Goal: Information Seeking & Learning: Learn about a topic

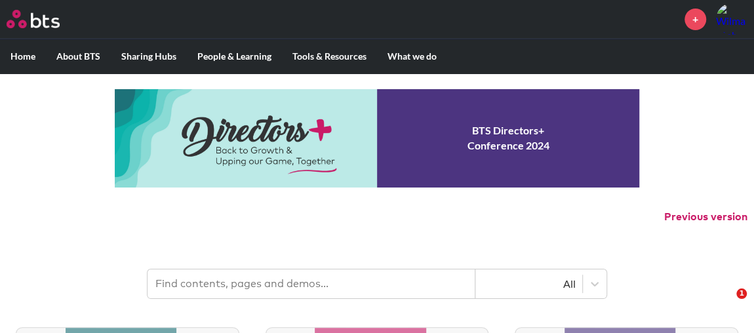
click at [307, 283] on input "text" at bounding box center [312, 284] width 328 height 29
type input "speak like"
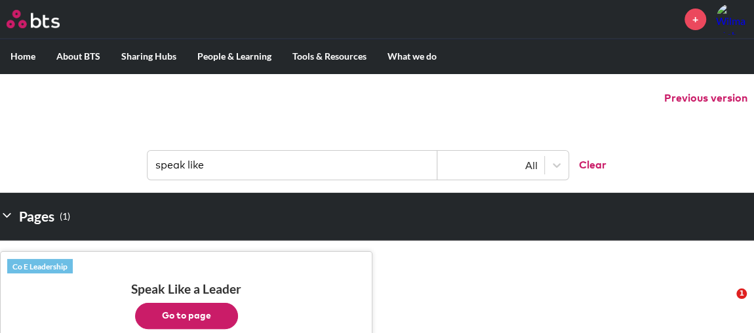
scroll to position [178, 0]
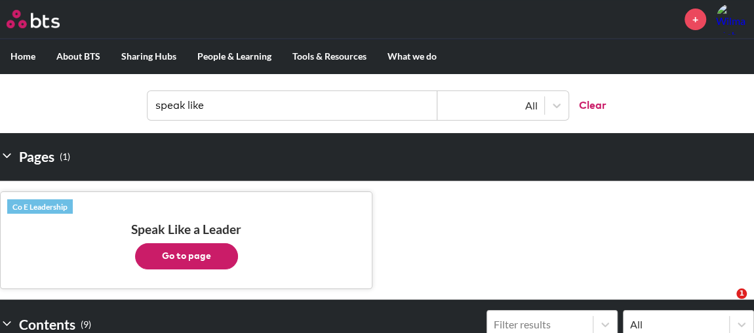
click at [195, 255] on button "Go to page" at bounding box center [186, 256] width 103 height 26
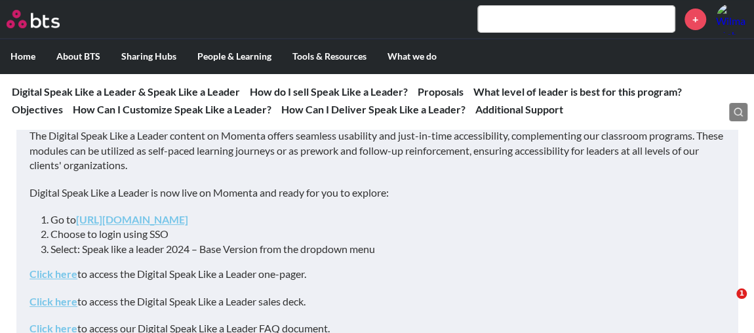
scroll to position [238, 0]
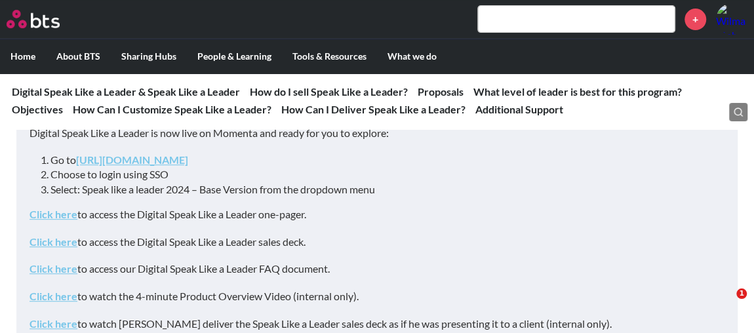
click at [67, 245] on link "Click here" at bounding box center [54, 241] width 48 height 12
click at [464, 89] on nav "Digital Speak Like a Leader & Speak Like a Leader Digital Speak Like a Leader &…" at bounding box center [377, 101] width 754 height 56
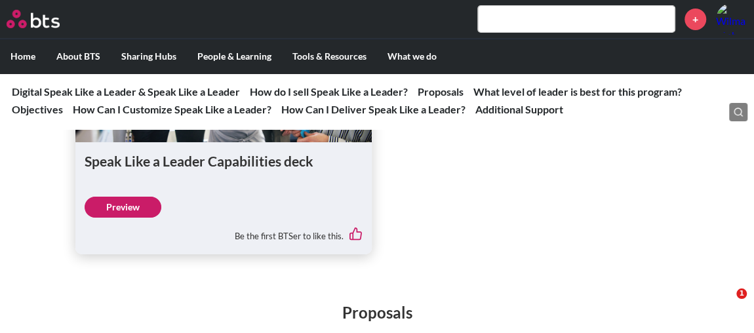
scroll to position [2206, 0]
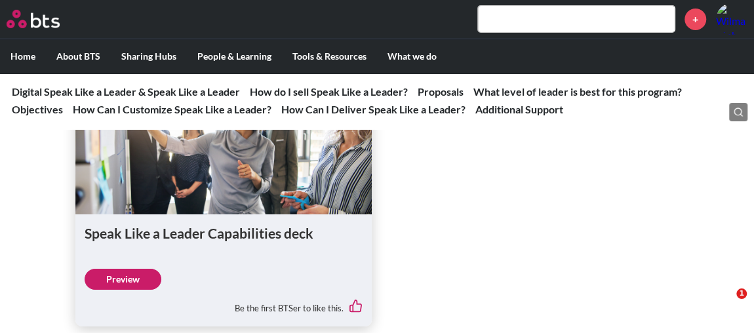
click at [127, 290] on link "Preview" at bounding box center [123, 279] width 77 height 21
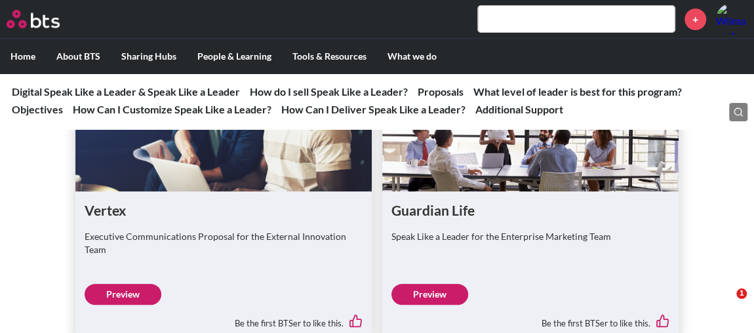
scroll to position [2623, 0]
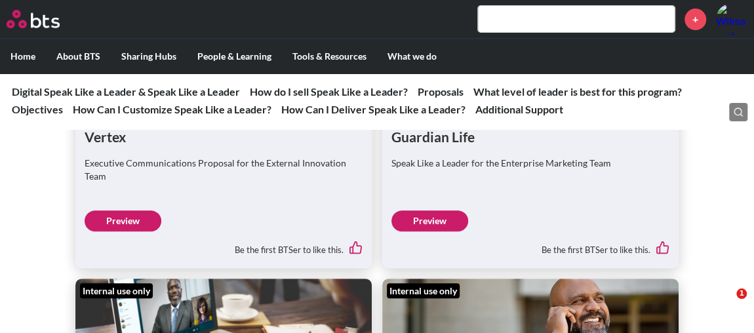
click at [421, 232] on link "Preview" at bounding box center [430, 221] width 77 height 21
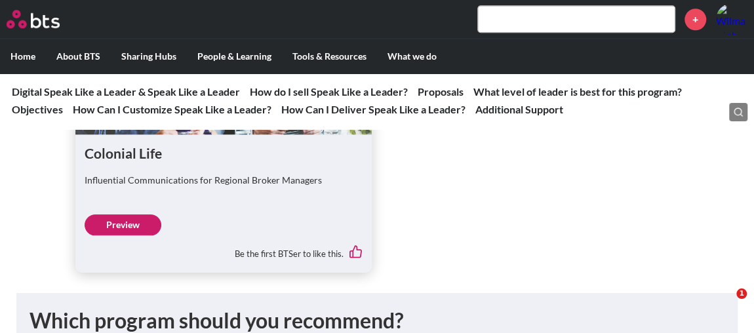
scroll to position [3220, 0]
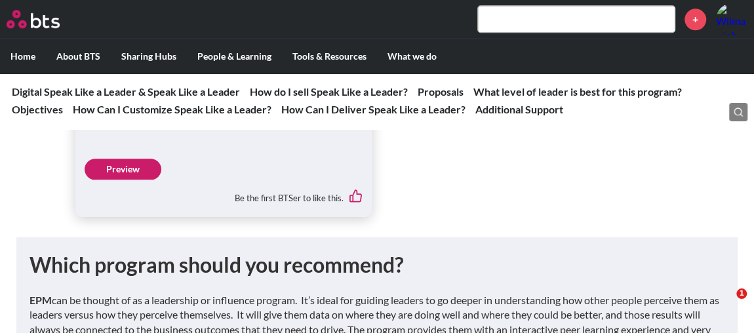
click at [144, 180] on link "Preview" at bounding box center [123, 169] width 77 height 21
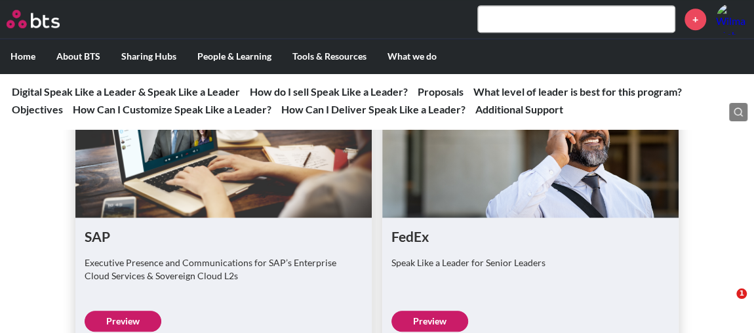
scroll to position [2921, 0]
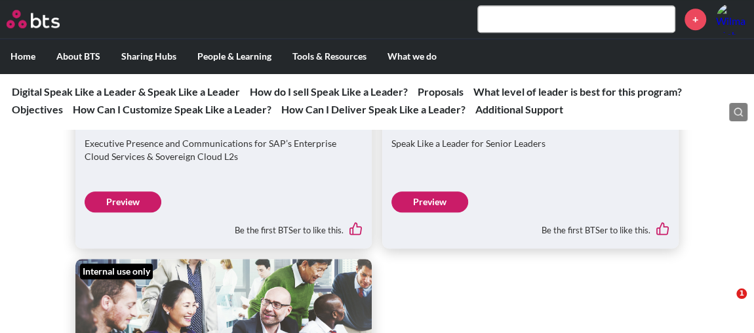
click at [427, 212] on link "Preview" at bounding box center [430, 202] width 77 height 21
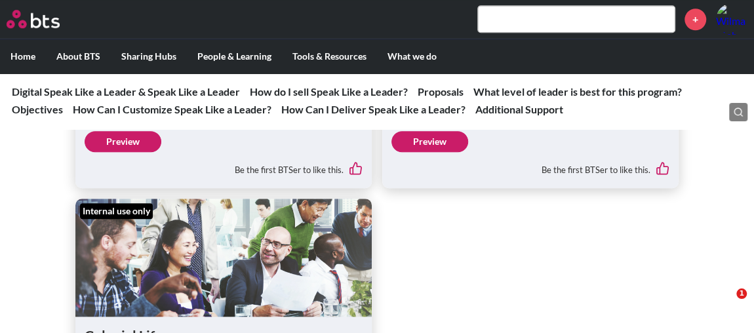
scroll to position [2897, 0]
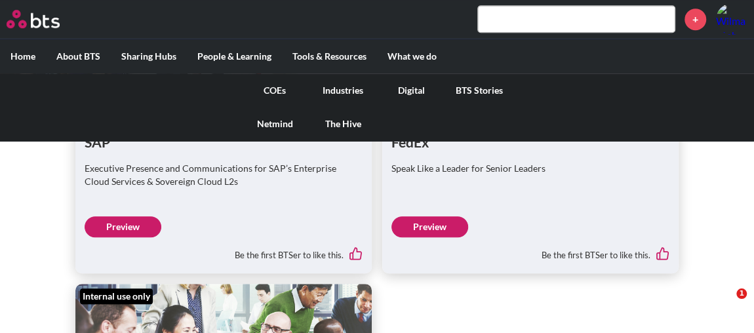
click at [270, 84] on link "COEs" at bounding box center [275, 90] width 68 height 34
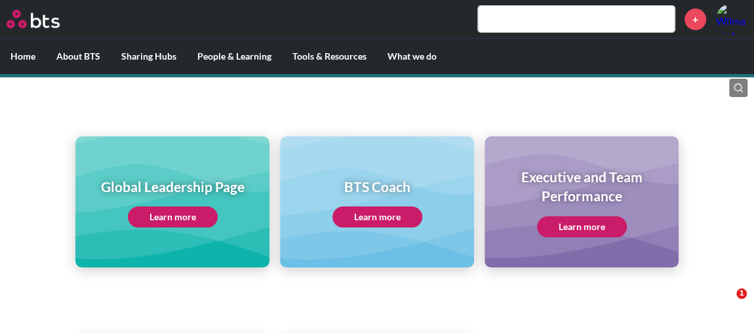
scroll to position [178, 0]
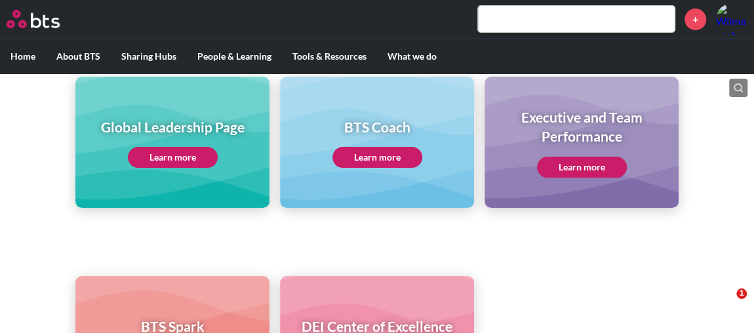
click at [573, 166] on link "Learn more" at bounding box center [582, 167] width 90 height 21
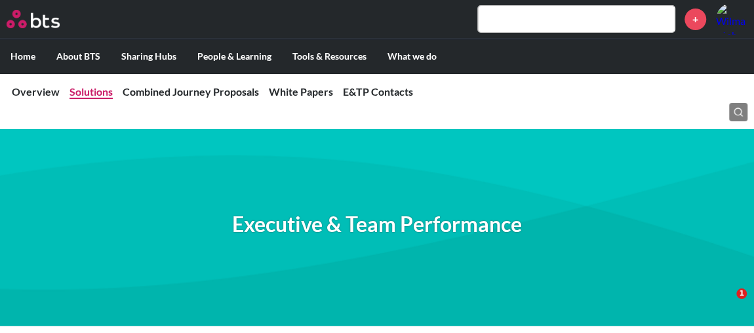
click at [88, 87] on link "Solutions" at bounding box center [91, 91] width 43 height 12
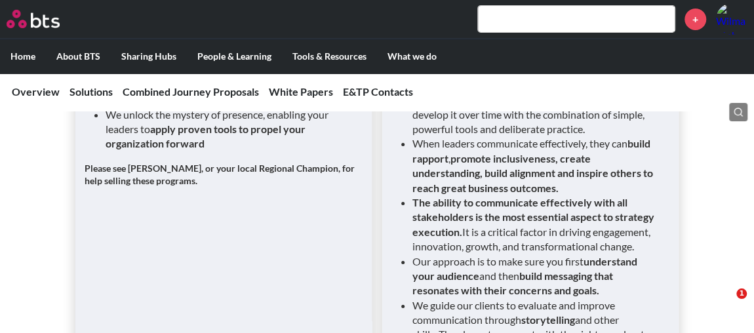
scroll to position [2502, 0]
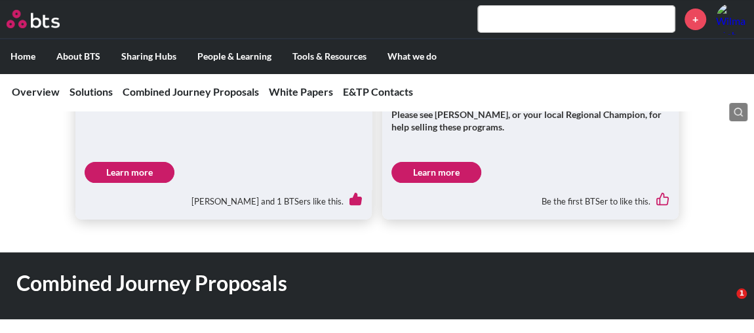
click at [98, 183] on link "Learn more" at bounding box center [130, 172] width 90 height 21
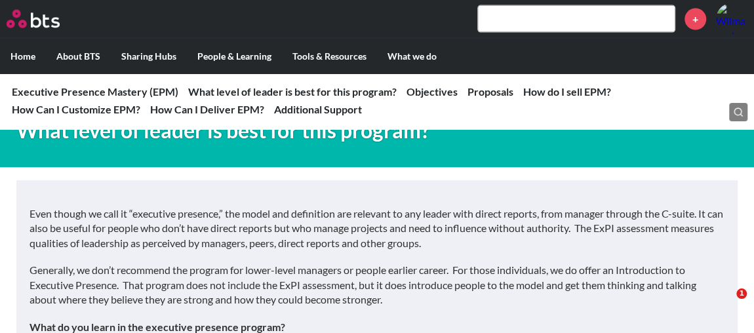
scroll to position [1729, 0]
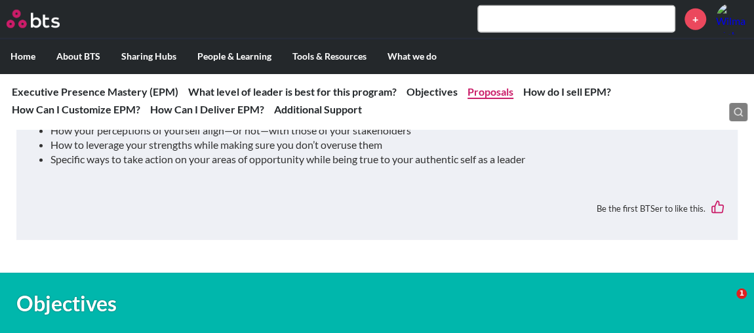
click at [481, 88] on link "Proposals" at bounding box center [491, 91] width 46 height 12
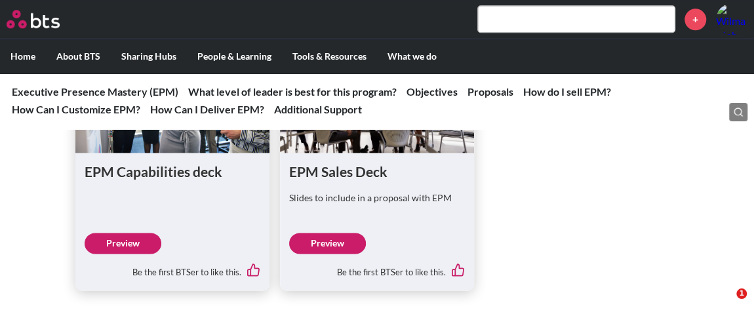
scroll to position [3265, 0]
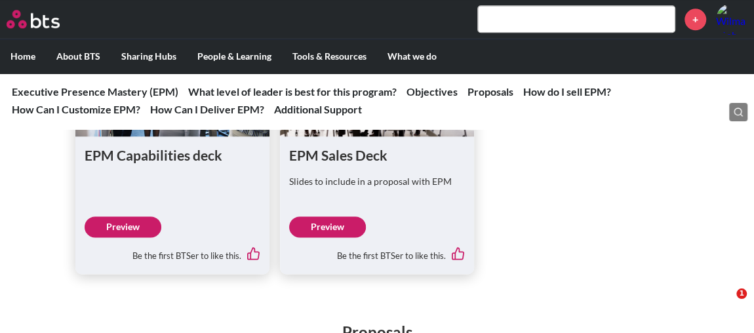
click at [347, 237] on link "Preview" at bounding box center [327, 226] width 77 height 21
click at [136, 237] on link "Preview" at bounding box center [123, 226] width 77 height 21
click at [544, 7] on input "text" at bounding box center [576, 19] width 197 height 26
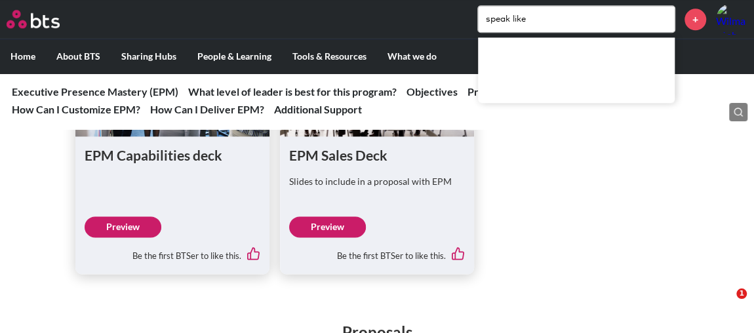
type input "speak like"
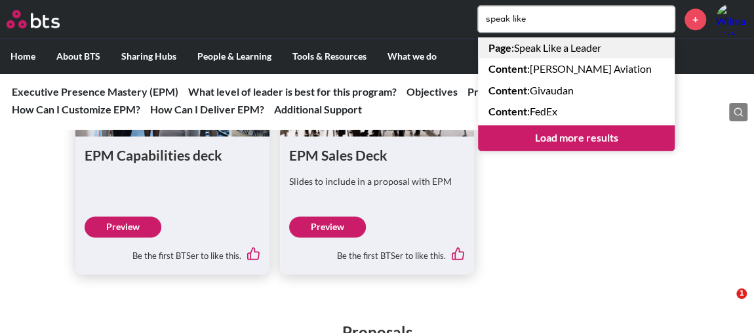
click at [601, 41] on link "Page : Speak Like a Leader" at bounding box center [576, 47] width 197 height 21
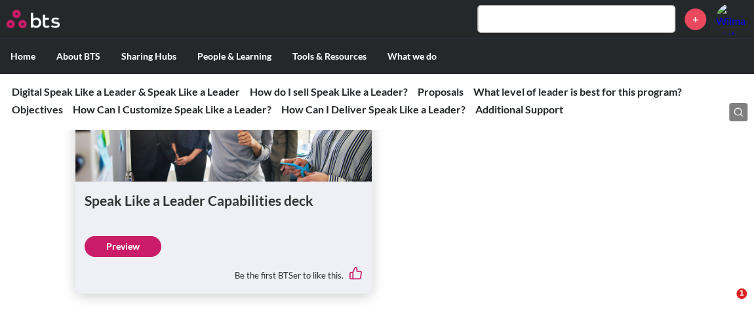
scroll to position [2266, 0]
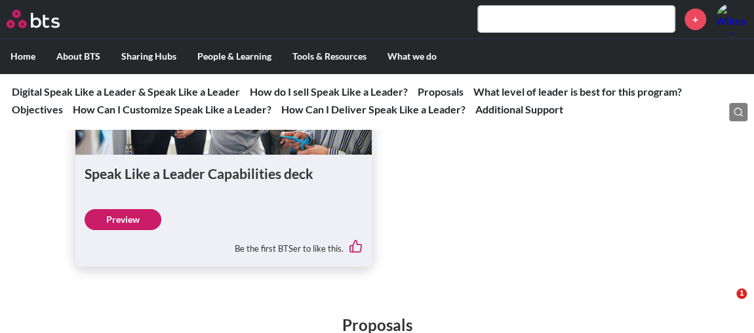
click at [137, 230] on link "Preview" at bounding box center [123, 219] width 77 height 21
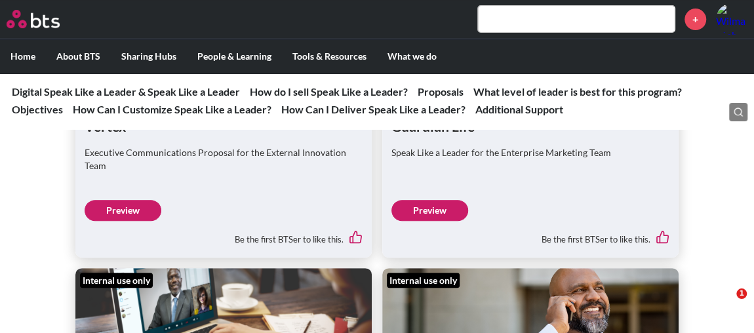
scroll to position [2623, 0]
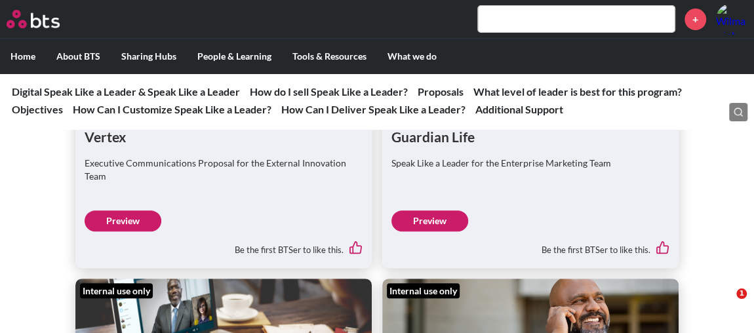
click at [120, 230] on link "Preview" at bounding box center [123, 221] width 77 height 21
